Goal: Complete application form

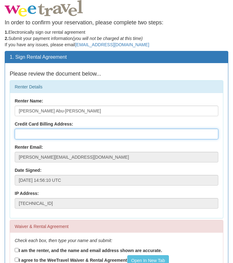
click at [39, 138] on input "text" at bounding box center [117, 134] width 204 height 11
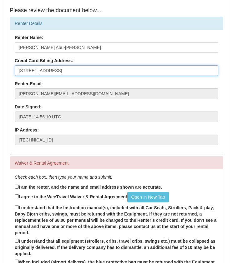
scroll to position [73, 0]
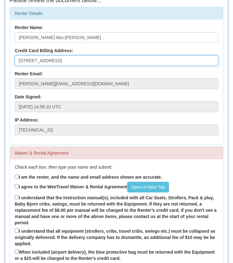
type input "[STREET_ADDRESS]"
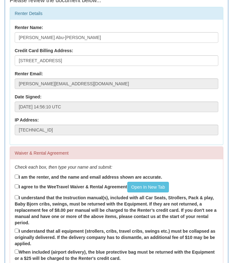
click at [75, 179] on label "I am the renter, and the name and email address shown are accurate." at bounding box center [88, 177] width 147 height 7
click at [19, 179] on input "I am the renter, and the name and email address shown are accurate." at bounding box center [17, 177] width 4 height 4
checkbox input "true"
click at [54, 187] on label "I agree to the WeeTravel Waiver & Rental Agreement Open In [GEOGRAPHIC_DATA]" at bounding box center [92, 187] width 154 height 11
click at [19, 187] on input "I agree to the WeeTravel Waiver & Rental Agreement Open In [GEOGRAPHIC_DATA]" at bounding box center [17, 186] width 4 height 4
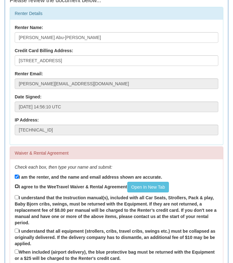
checkbox input "true"
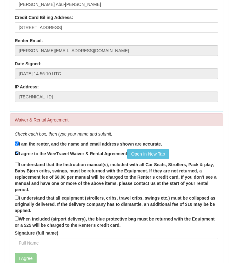
scroll to position [120, 0]
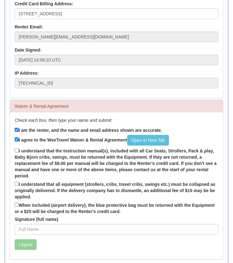
click at [38, 153] on label "I understand that the Instruction manual(s), included with all Car Seats, Strol…" at bounding box center [117, 163] width 204 height 32
click at [19, 153] on input "I understand that the Instruction manual(s), included with all Car Seats, Strol…" at bounding box center [17, 150] width 4 height 4
checkbox input "true"
click at [29, 183] on label "I understand that all equipment (strollers, cribs, travel cribs, swings etc.) m…" at bounding box center [117, 190] width 204 height 19
click at [19, 183] on input "I understand that all equipment (strollers, cribs, travel cribs, swings etc.) m…" at bounding box center [17, 184] width 4 height 4
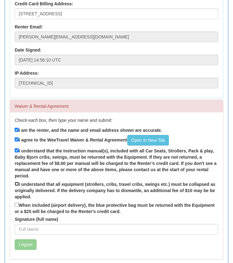
checkbox input "true"
click at [21, 202] on label "When included (airport delivery), the blue protective bag must be returned with…" at bounding box center [117, 208] width 204 height 13
click at [19, 203] on input "When included (airport delivery), the blue protective bag must be returned with…" at bounding box center [17, 205] width 4 height 4
checkbox input "true"
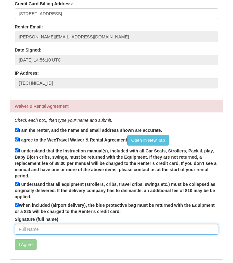
click at [26, 228] on input "Signature (full name)" at bounding box center [117, 229] width 204 height 11
type input "[PERSON_NAME] Abu-[PERSON_NAME]"
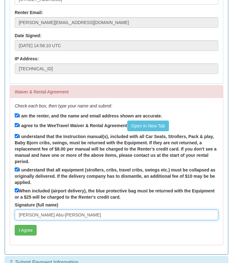
scroll to position [147, 0]
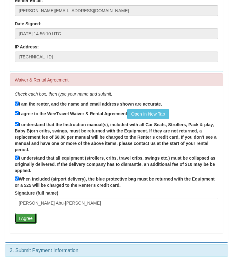
click at [25, 223] on button "I Agree" at bounding box center [26, 218] width 22 height 11
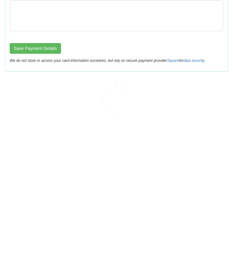
scroll to position [0, 0]
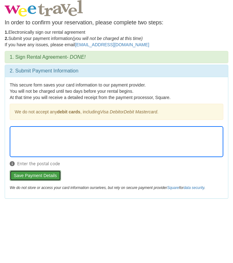
click at [20, 176] on button "Save Payment Details" at bounding box center [35, 175] width 51 height 11
